Goal: Information Seeking & Learning: Learn about a topic

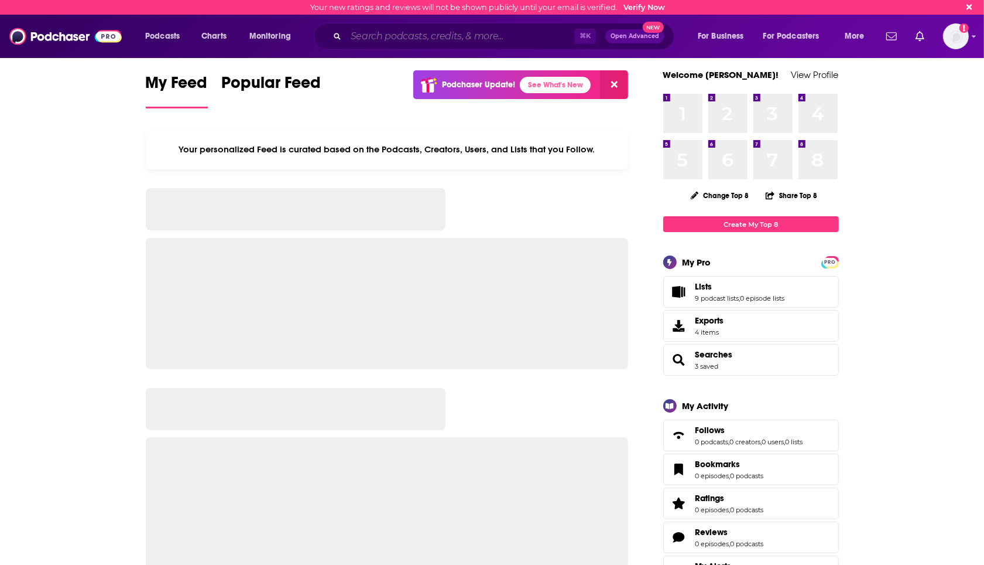
click at [429, 30] on input "Search podcasts, credits, & more..." at bounding box center [460, 36] width 228 height 19
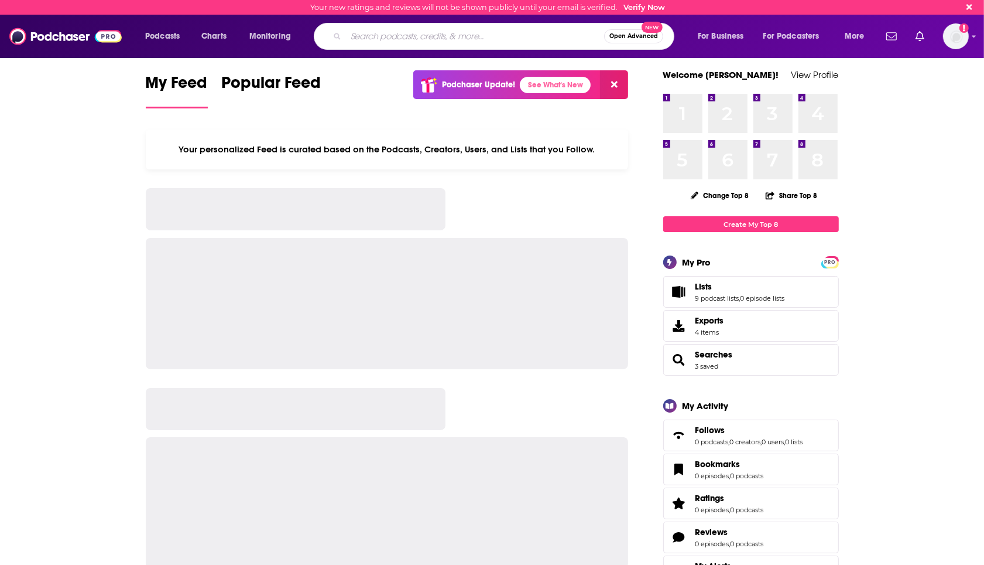
paste input "Chasing Life with [PERSON_NAME]"
type input "Chasing Life with [PERSON_NAME]"
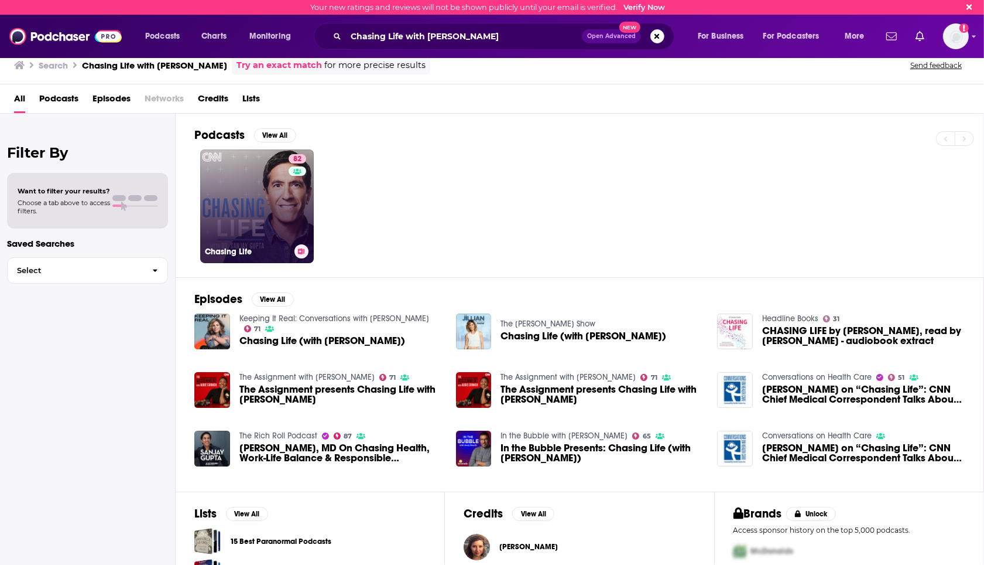
click at [268, 190] on link "82 Chasing Life" at bounding box center [257, 206] width 114 height 114
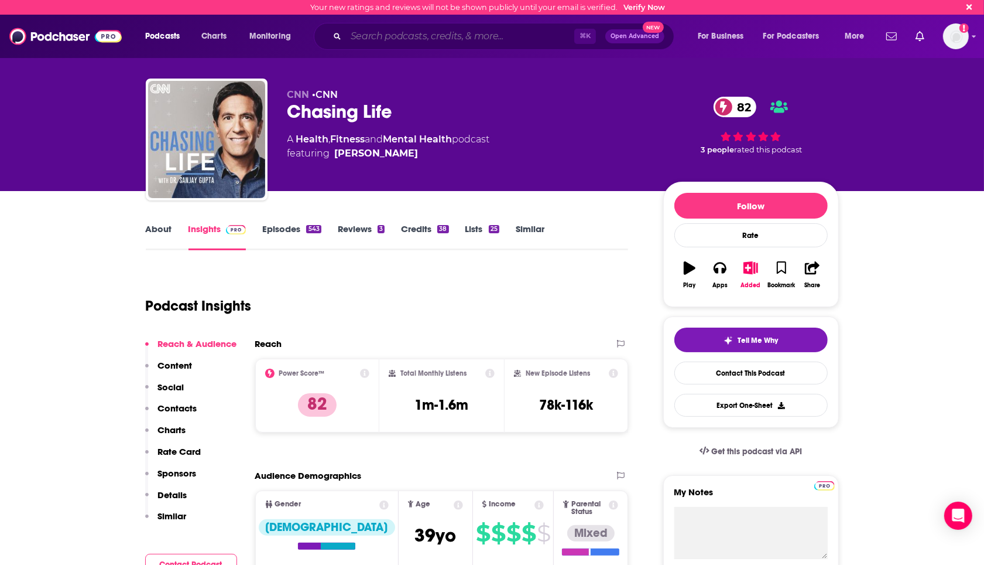
click at [443, 43] on input "Search podcasts, credits, & more..." at bounding box center [460, 36] width 228 height 19
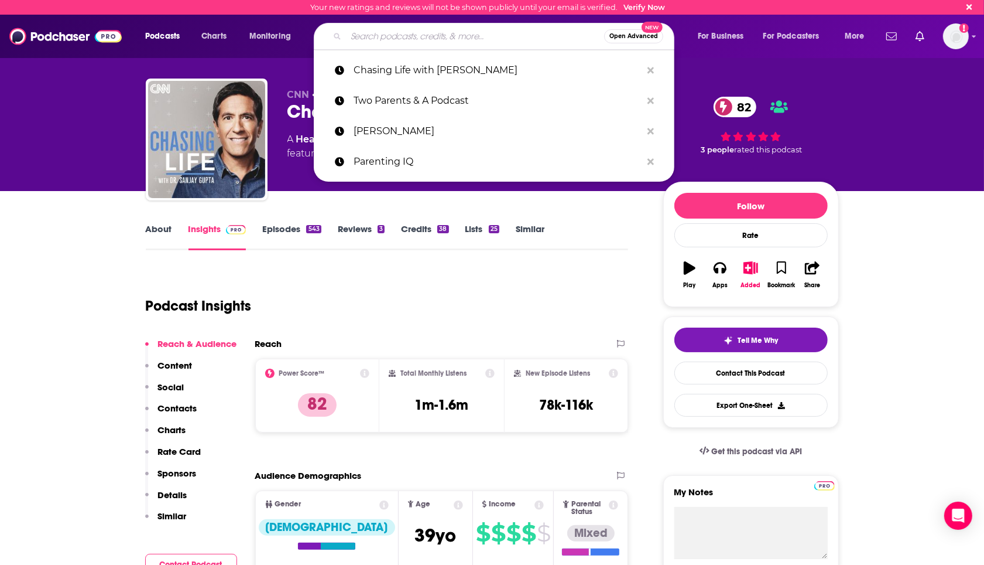
paste input "How To Talk To Kids About Anything"
type input "How To Talk To Kids About Anything"
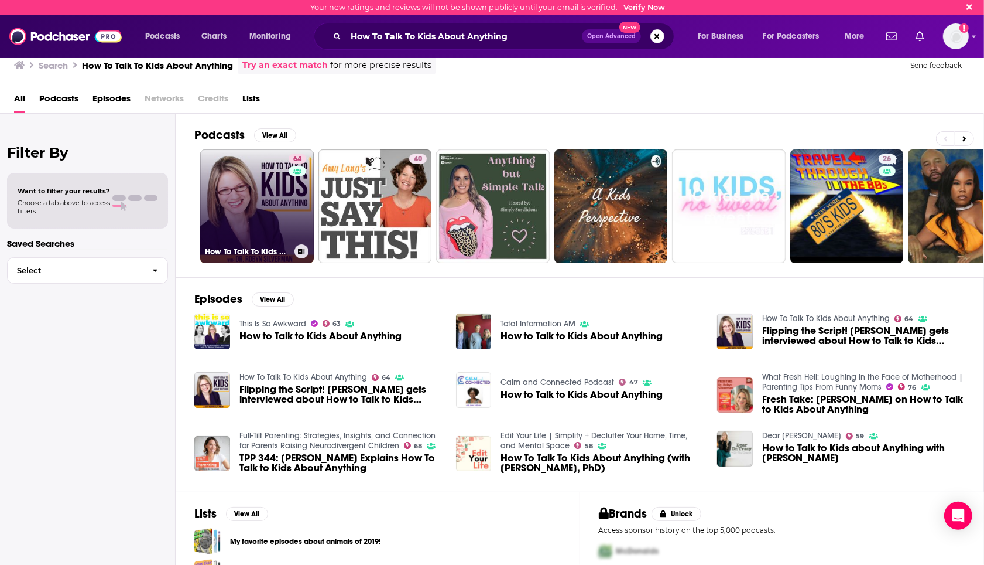
click at [231, 168] on link "64 How To Talk To Kids About Anything" at bounding box center [257, 206] width 114 height 114
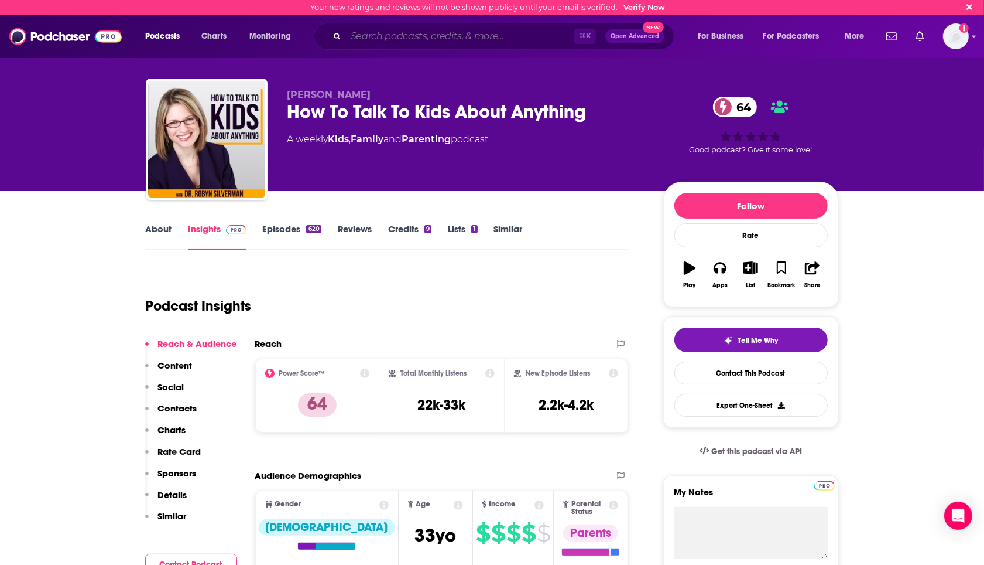
click at [455, 37] on input "Search podcasts, credits, & more..." at bounding box center [460, 36] width 228 height 19
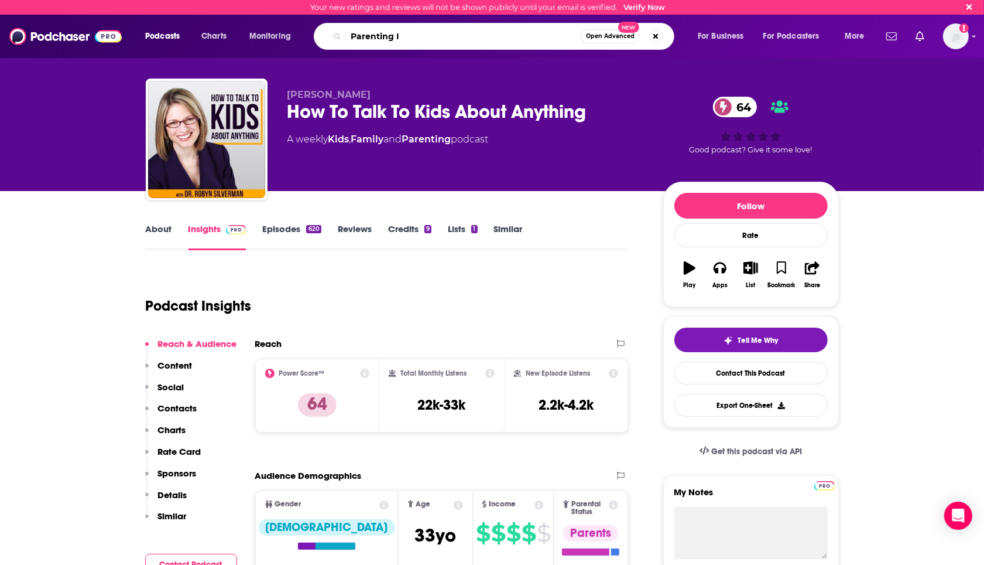
type input "Parenting IQ"
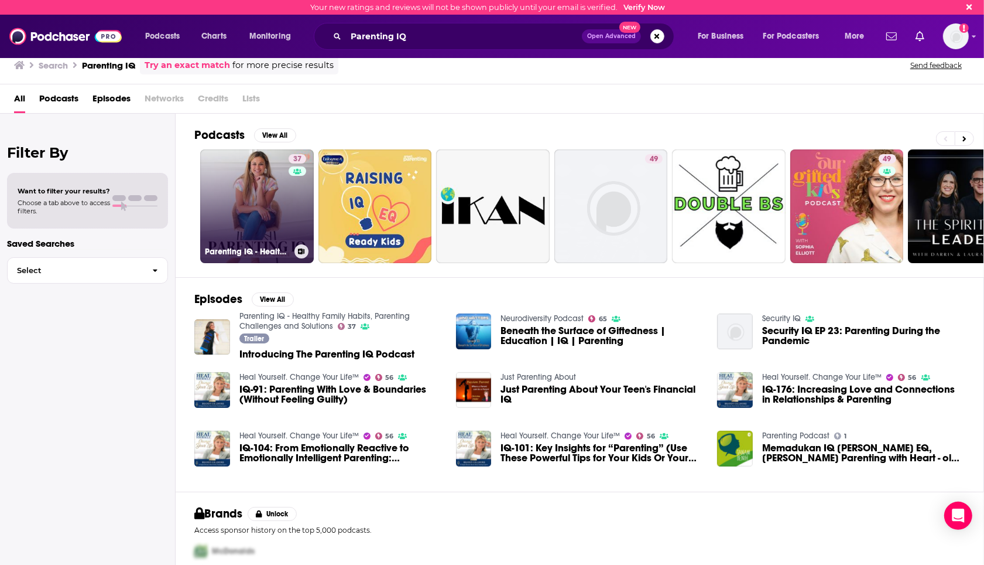
click at [271, 182] on link "37 Parenting IQ - Healthy Family Habits, Parenting Challenges and Solutions" at bounding box center [257, 206] width 114 height 114
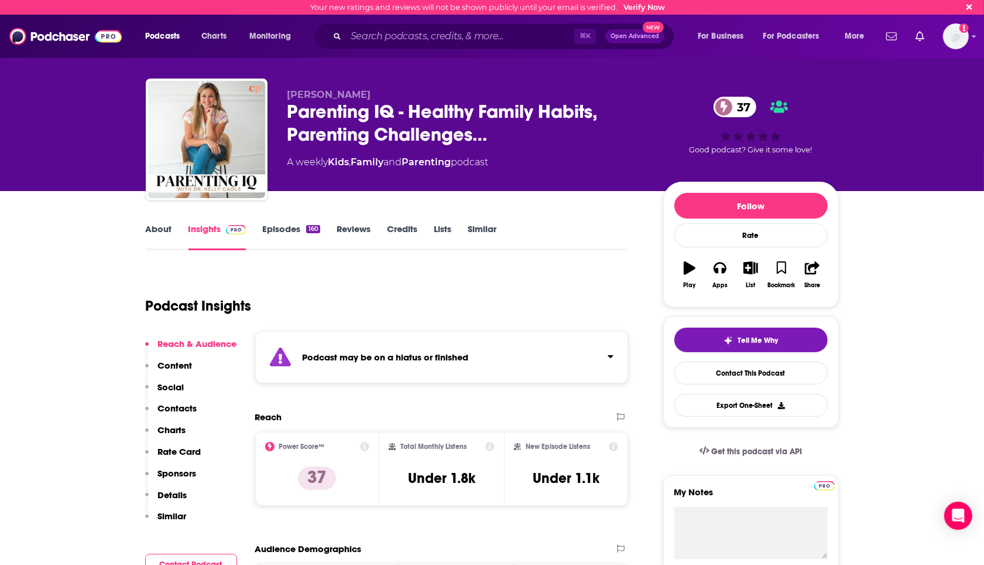
click at [162, 230] on link "About" at bounding box center [159, 236] width 26 height 27
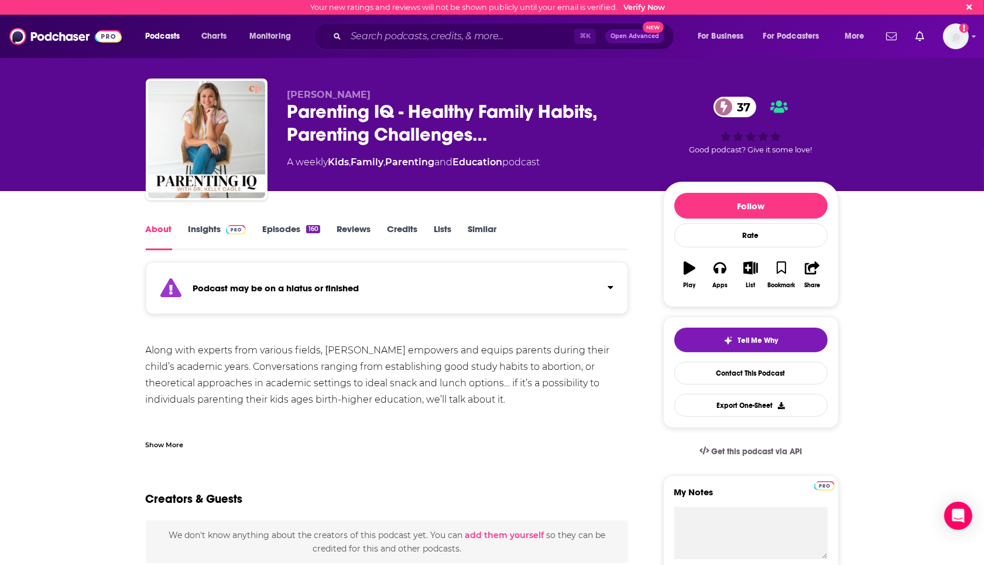
click at [310, 382] on div "Along with experts from various fields, [PERSON_NAME] empowers and equips paren…" at bounding box center [387, 407] width 483 height 131
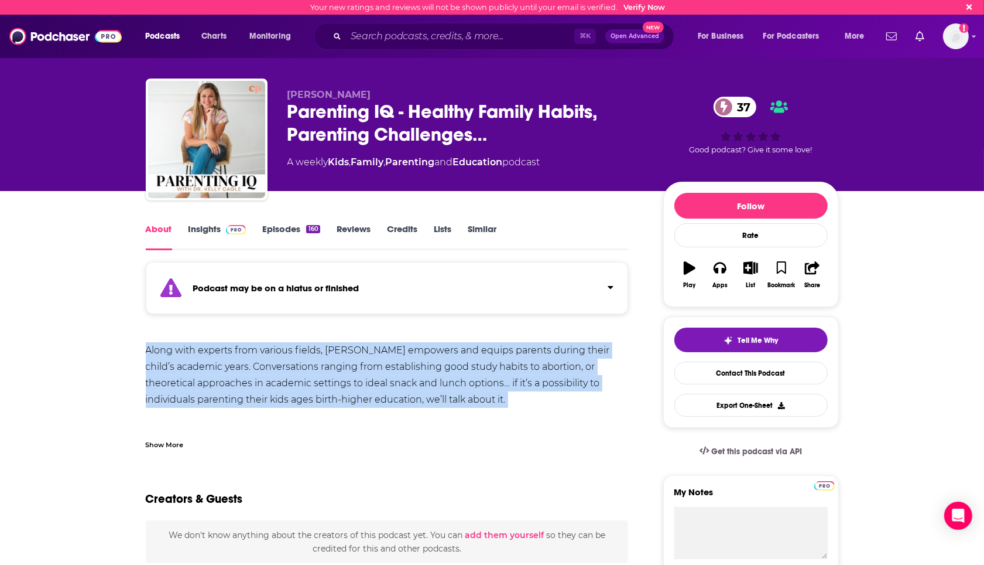
click at [310, 382] on div "Along with experts from various fields, [PERSON_NAME] empowers and equips paren…" at bounding box center [387, 407] width 483 height 131
